Goal: Find specific page/section

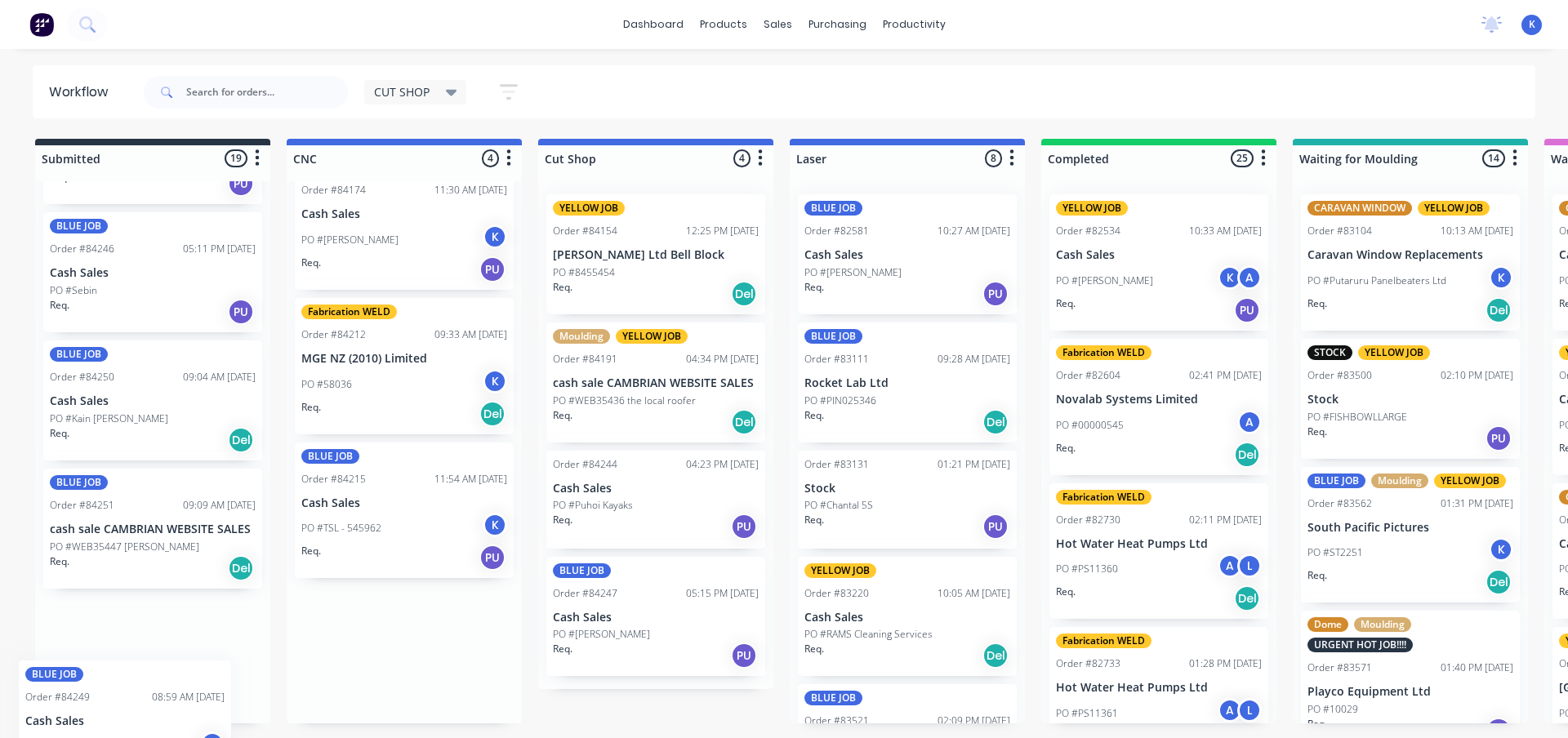
scroll to position [1984, 0]
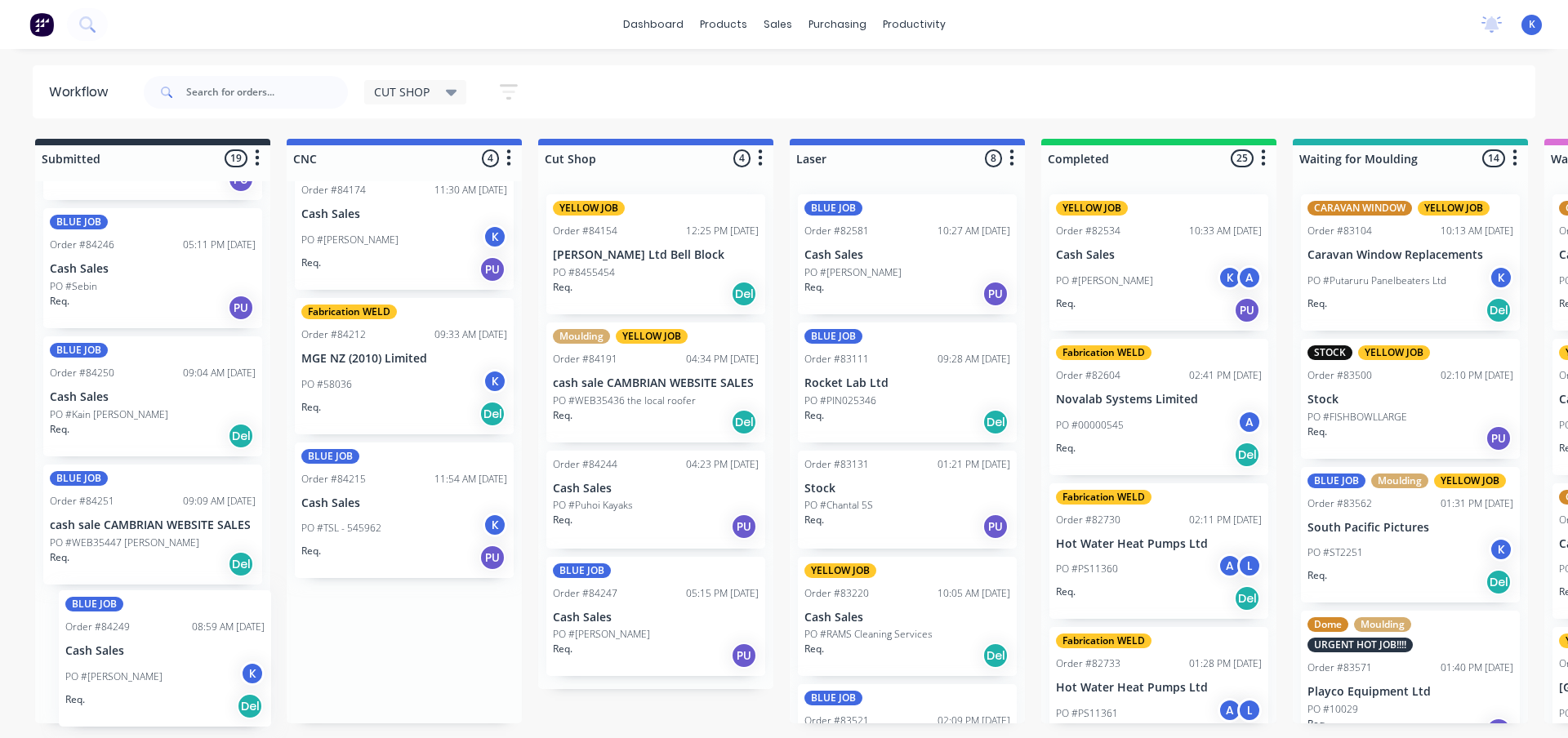
drag, startPoint x: 351, startPoint y: 658, endPoint x: 111, endPoint y: 664, distance: 240.1
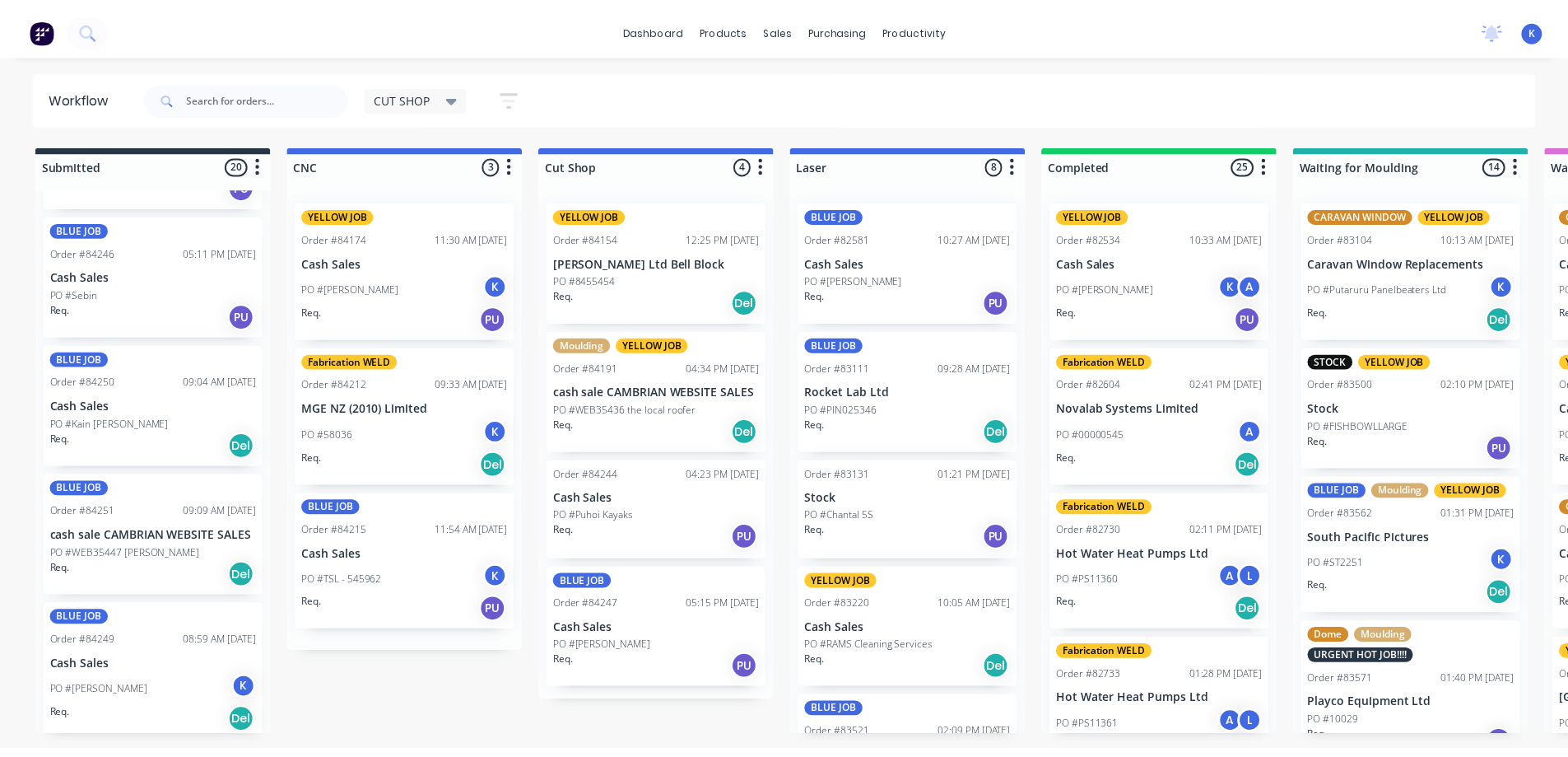
scroll to position [0, 0]
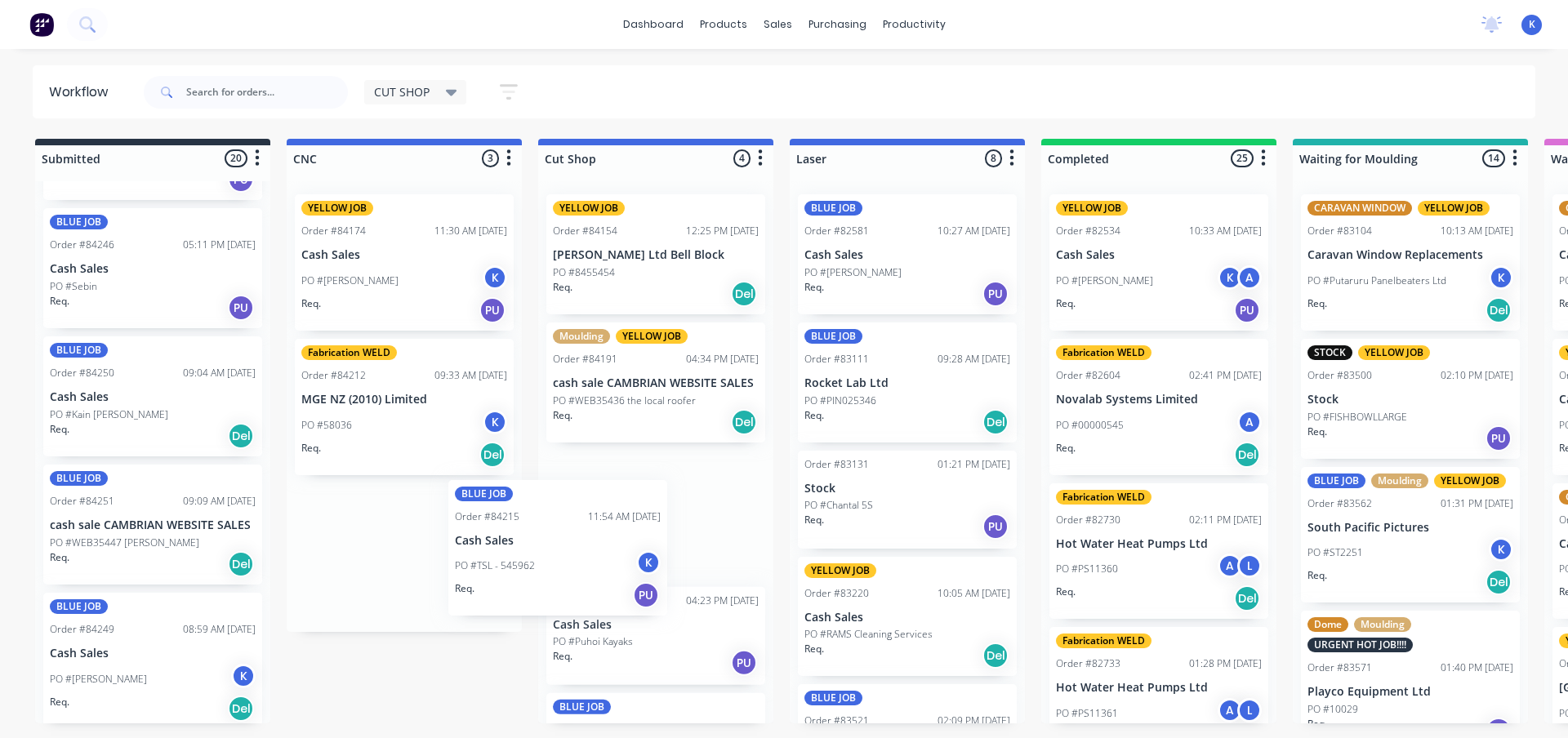
drag, startPoint x: 348, startPoint y: 554, endPoint x: 509, endPoint y: 558, distance: 161.0
click at [509, 558] on div "YELLOW JOB Order #84174 11:30 AM [DATE] Cash Sales PO #[PERSON_NAME] Req. PU Fa…" at bounding box center [404, 407] width 235 height 450
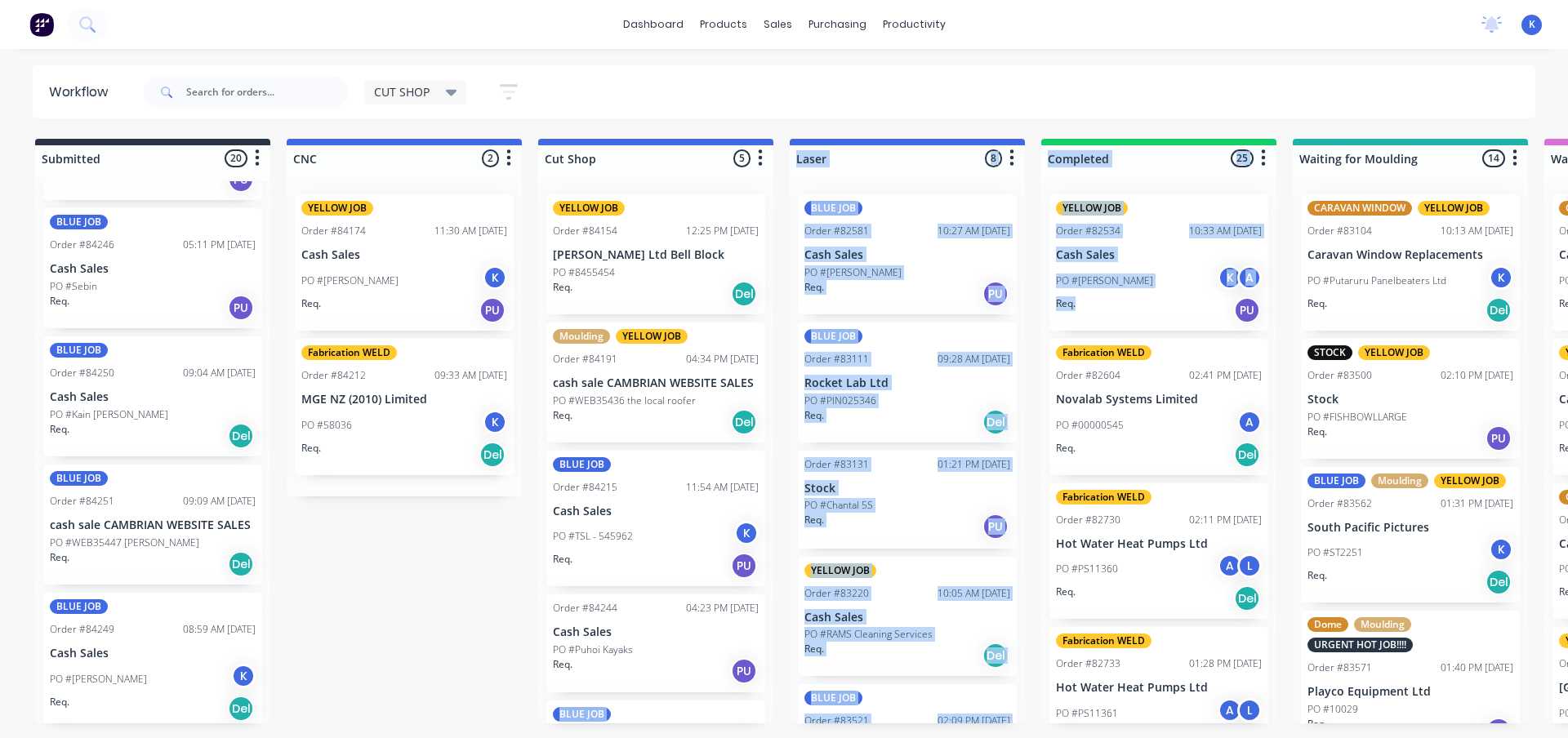
drag, startPoint x: 1053, startPoint y: 389, endPoint x: 1122, endPoint y: 326, distance: 93.4
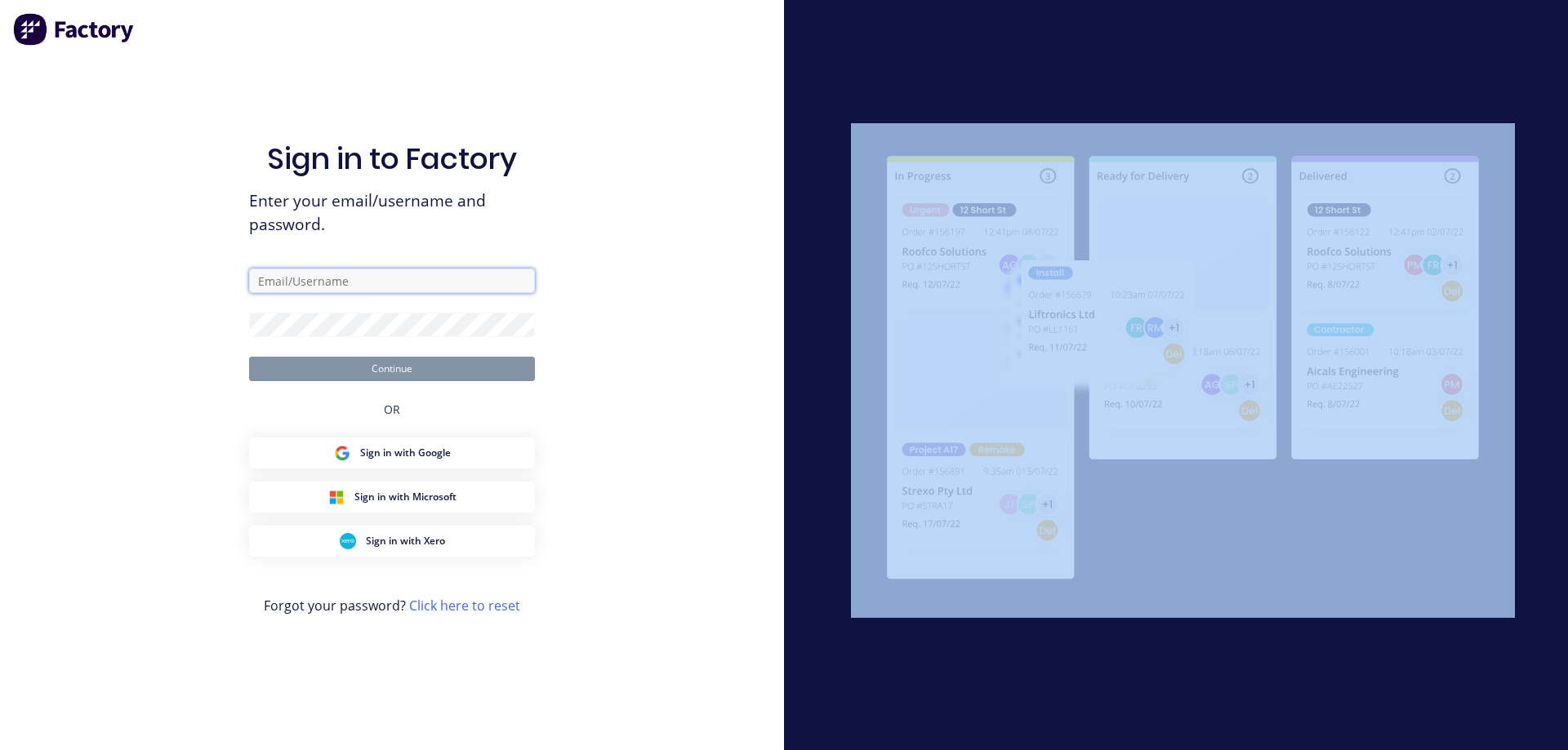
type input "[EMAIL_ADDRESS][DOMAIN_NAME]"
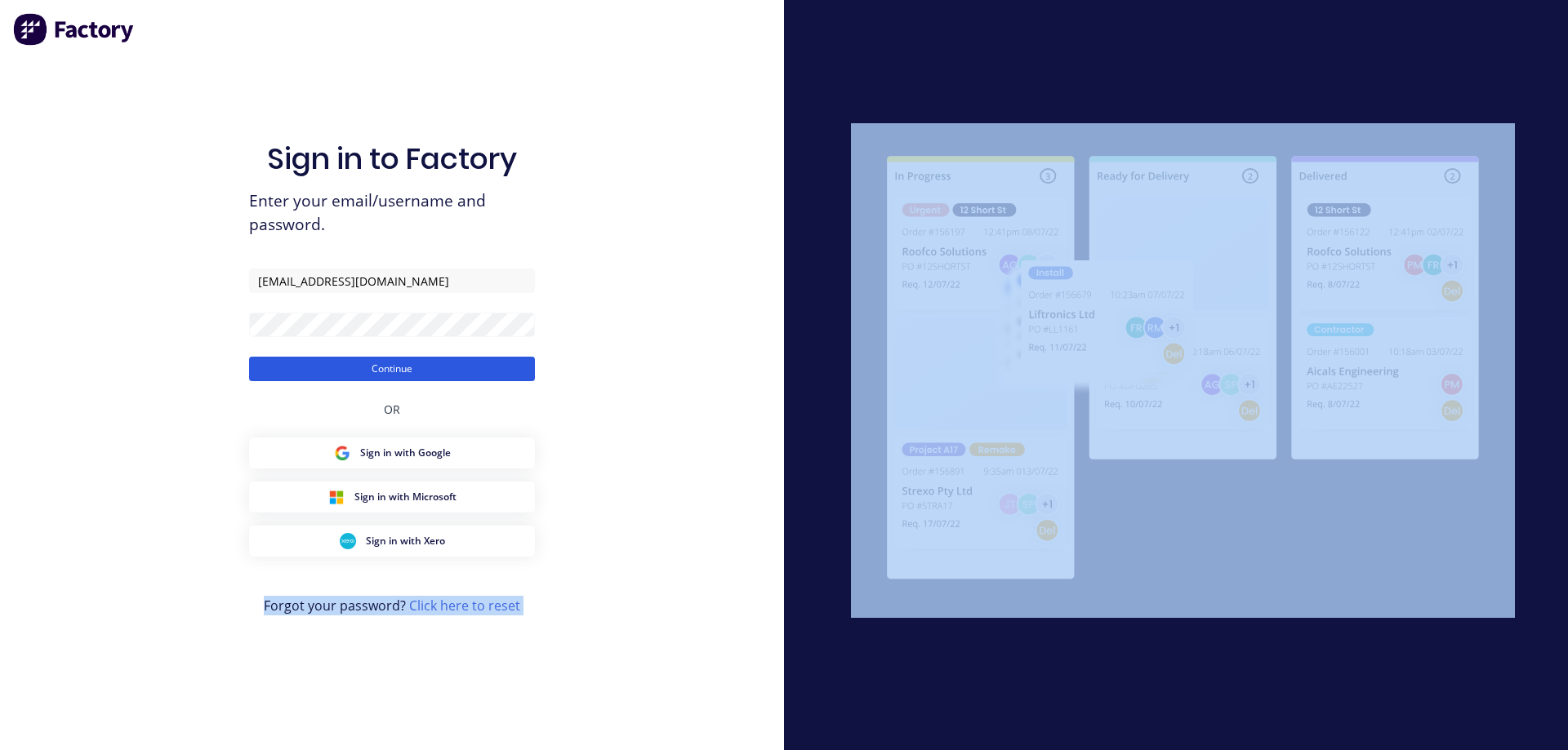
click at [474, 372] on button "Continue" at bounding box center [392, 368] width 286 height 24
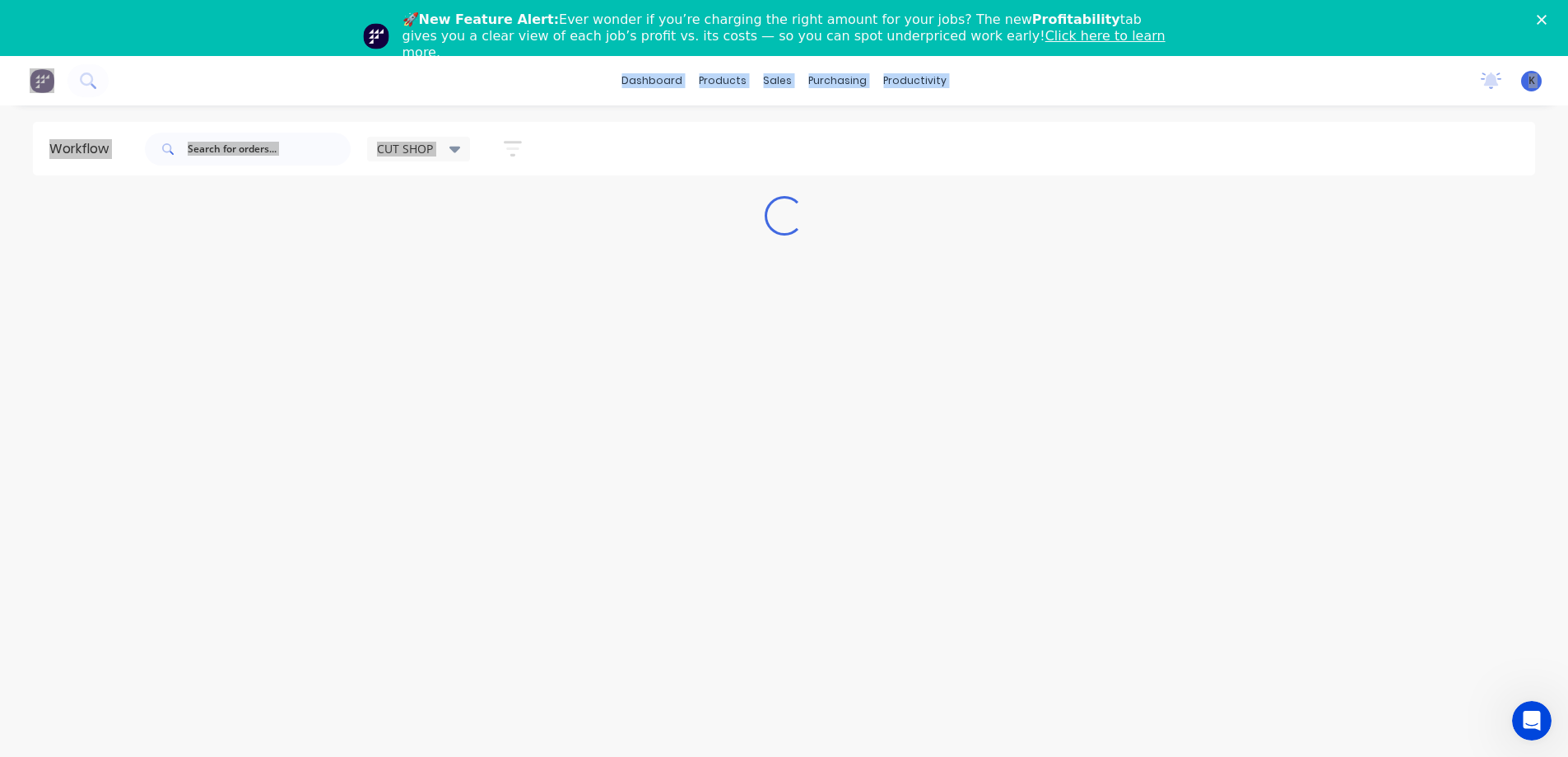
click at [1550, 14] on div "🚀 New Feature Alert: Ever wonder if you’re charging the right amount for your j…" at bounding box center [784, 36] width 1568 height 59
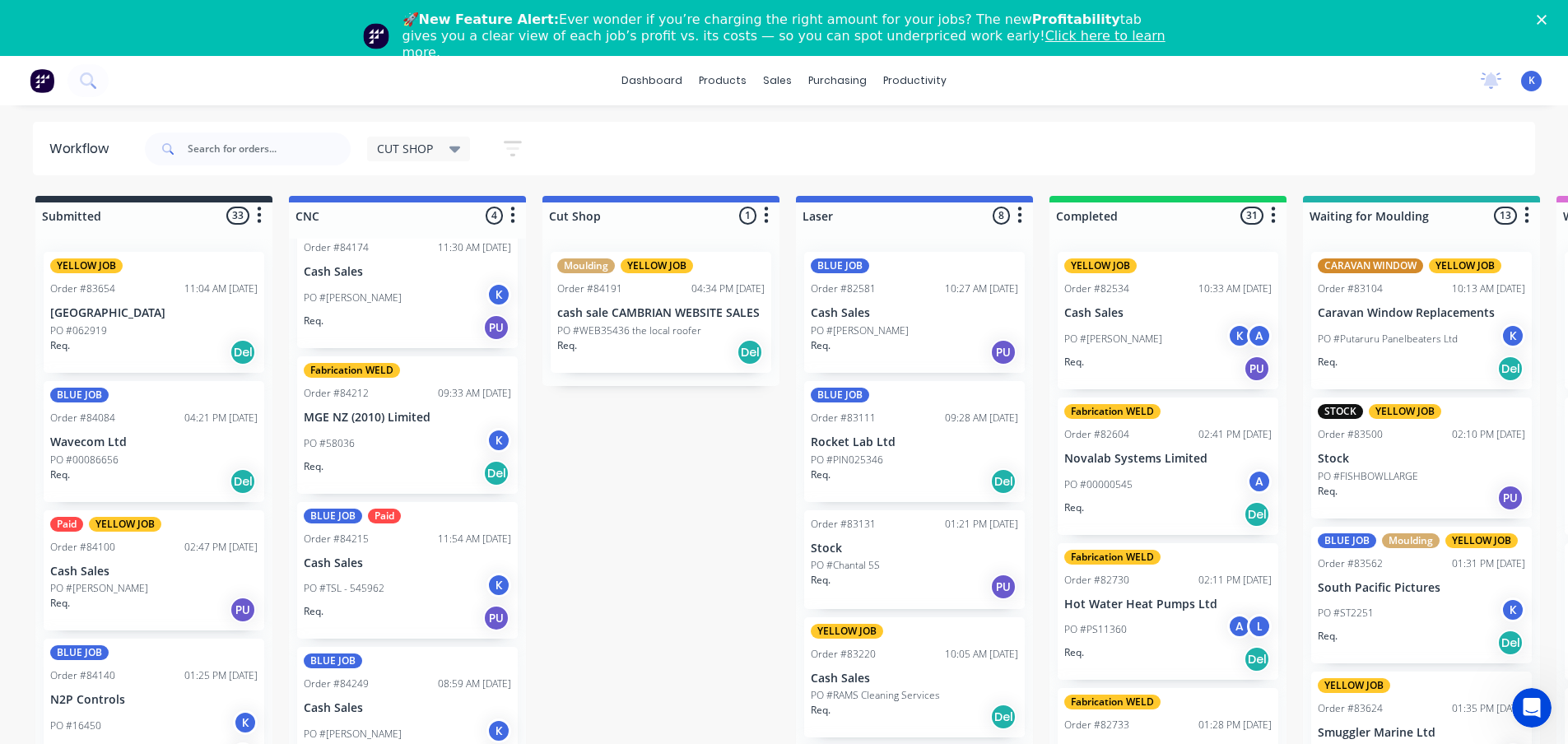
scroll to position [53, 0]
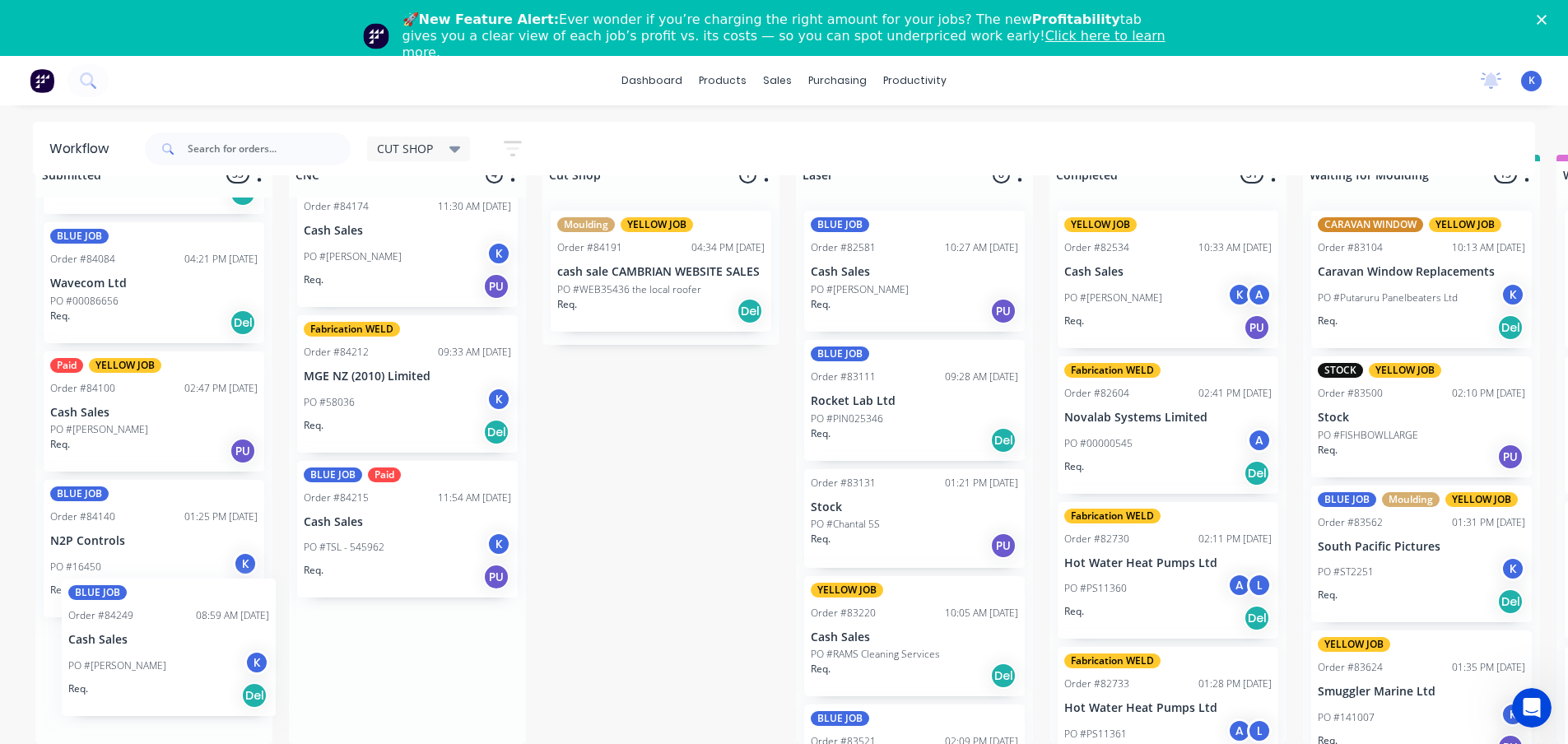
drag, startPoint x: 341, startPoint y: 668, endPoint x: 109, endPoint y: 650, distance: 232.7
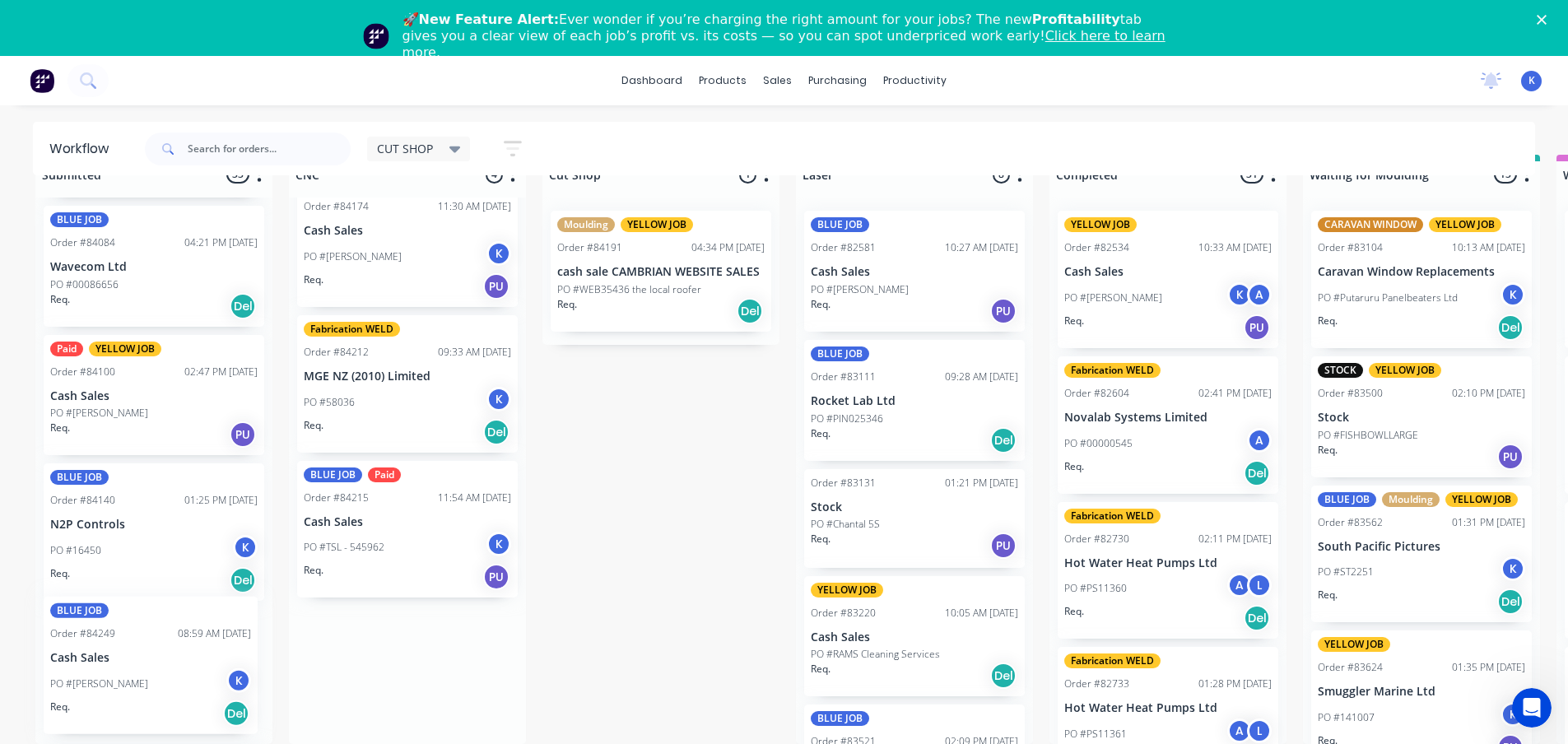
scroll to position [0, 0]
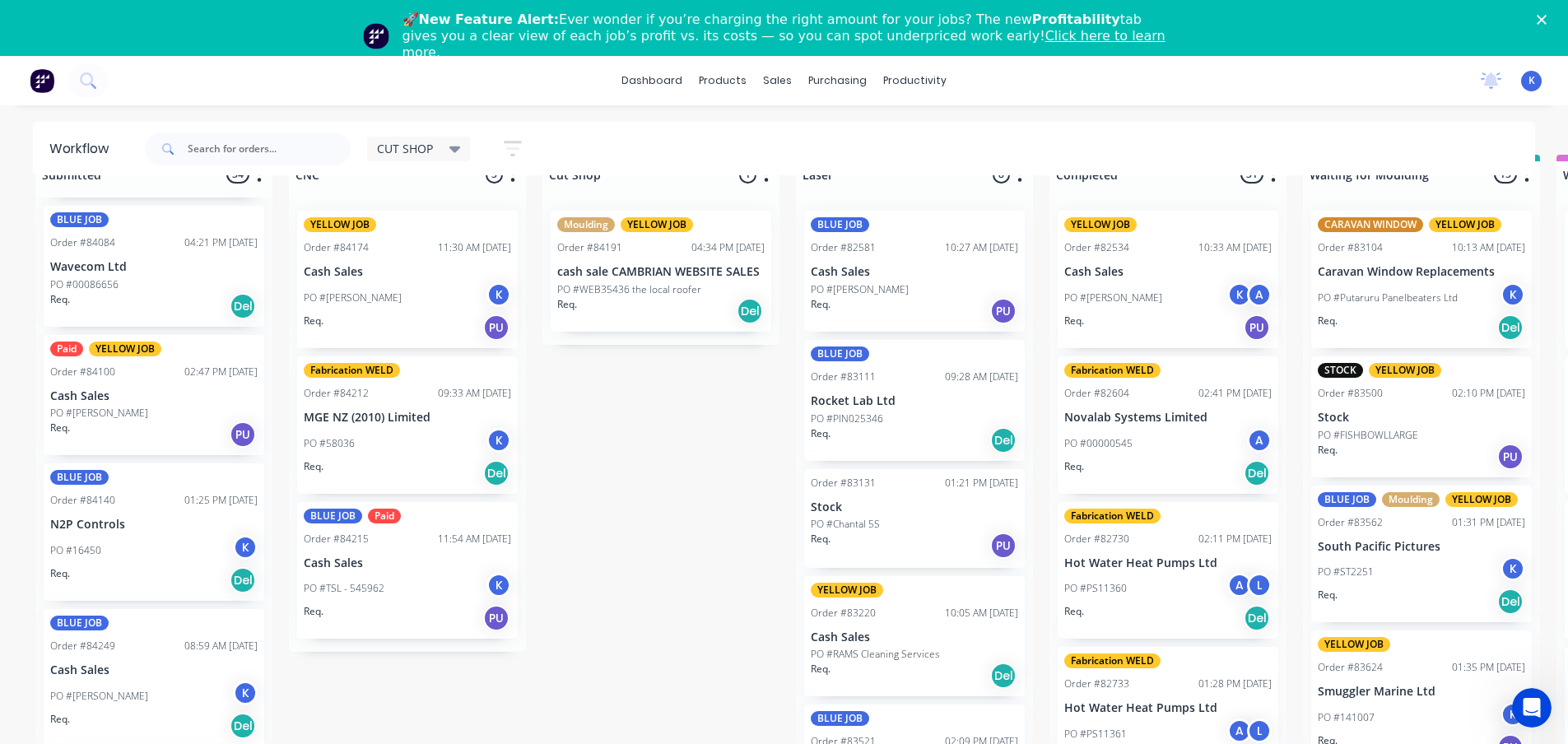
click at [339, 557] on p "Cash Sales" at bounding box center [407, 564] width 207 height 14
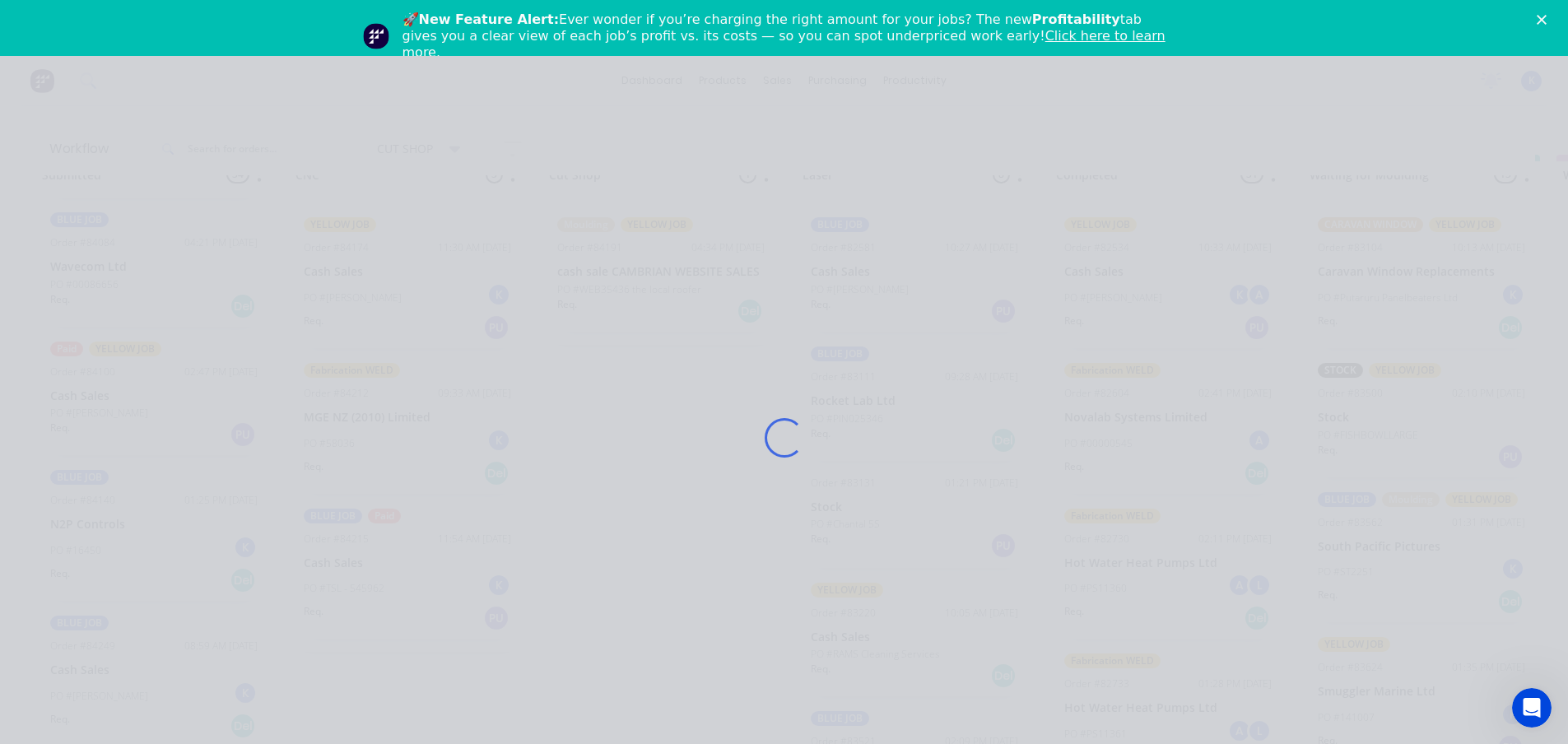
click at [339, 556] on div "Loading..." at bounding box center [784, 438] width 1317 height 744
